Goal: Task Accomplishment & Management: Complete application form

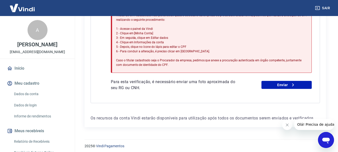
scroll to position [333, 0]
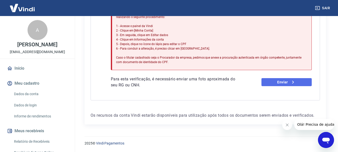
click at [282, 82] on link "Enviar" at bounding box center [287, 82] width 50 height 8
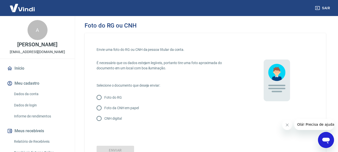
click at [99, 96] on input "Foto do RG" at bounding box center [99, 97] width 11 height 11
radio input "true"
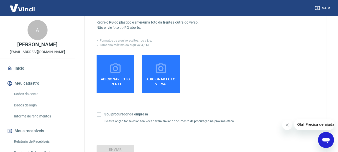
scroll to position [125, 0]
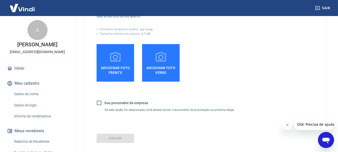
click at [122, 73] on span "Adicionar foto frente" at bounding box center [116, 69] width 34 height 11
click at [0, 0] on input "Adicionar foto frente" at bounding box center [0, 0] width 0 height 0
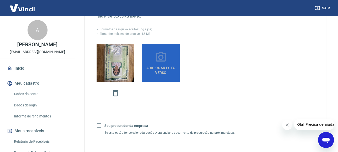
click at [165, 70] on span "Adicionar foto verso" at bounding box center [161, 69] width 34 height 11
click at [0, 0] on input "Adicionar foto verso" at bounding box center [0, 0] width 0 height 0
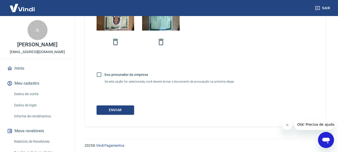
scroll to position [179, 0]
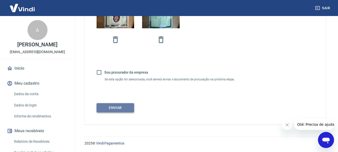
click at [113, 109] on button "Enviar" at bounding box center [116, 107] width 38 height 9
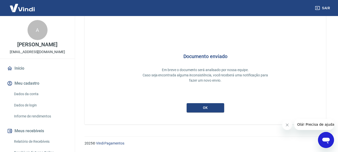
scroll to position [22, 0]
click at [202, 112] on button "ok" at bounding box center [206, 107] width 38 height 9
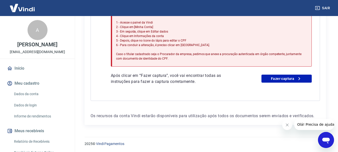
scroll to position [175, 0]
